Goal: Check status: Check status

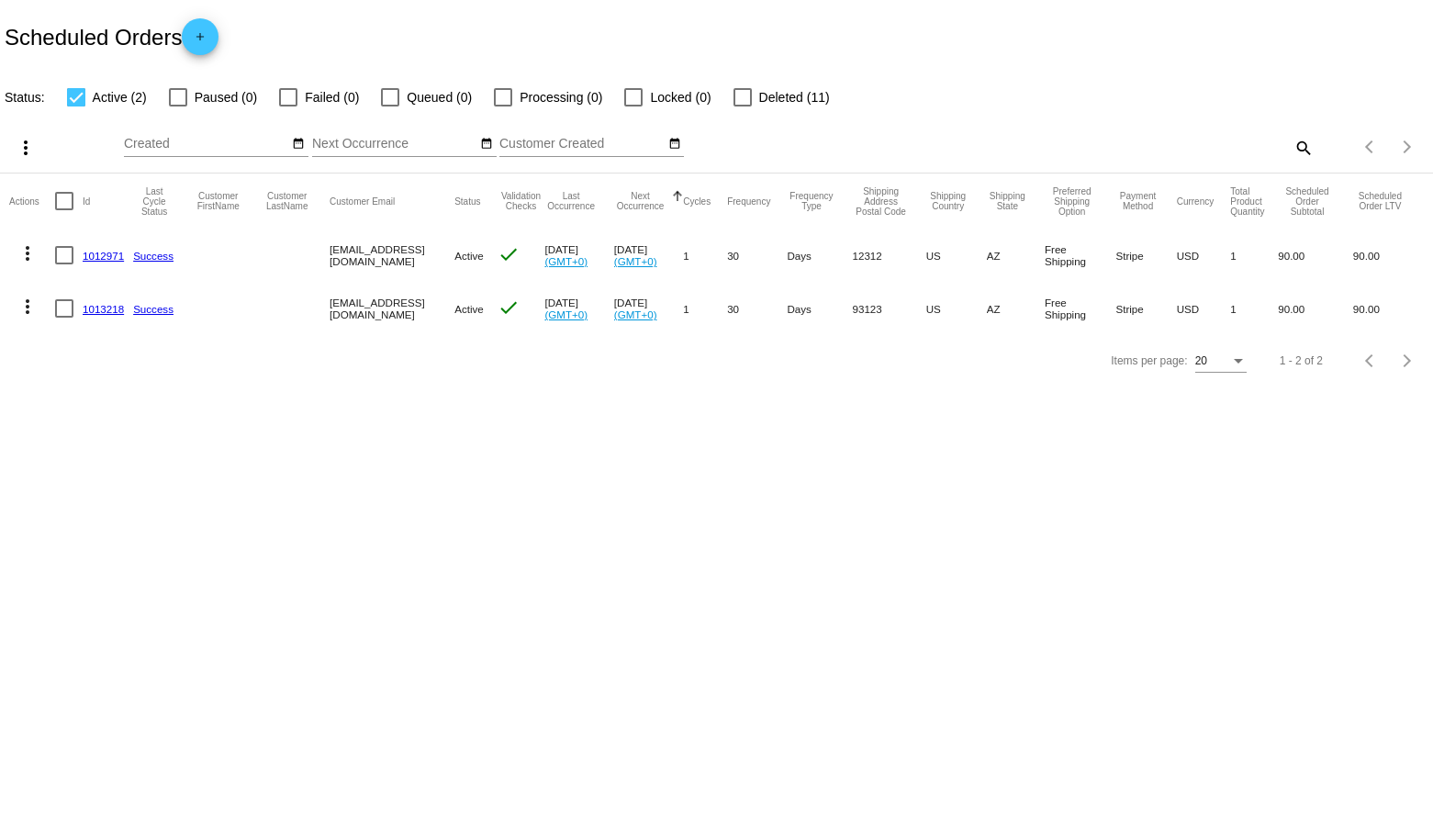
drag, startPoint x: 302, startPoint y: 477, endPoint x: 335, endPoint y: 491, distance: 35.8
click at [326, 492] on body "Scheduled Orders add Status: Active (2) Paused (0) Failed (0) Queued (0) Proces…" at bounding box center [716, 420] width 1433 height 840
